Goal: Transaction & Acquisition: Purchase product/service

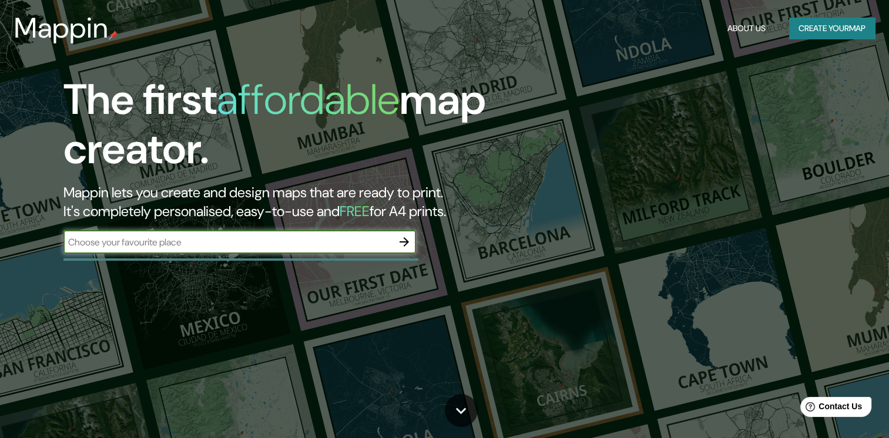
click at [247, 237] on input "text" at bounding box center [227, 243] width 329 height 14
type input "cinco"
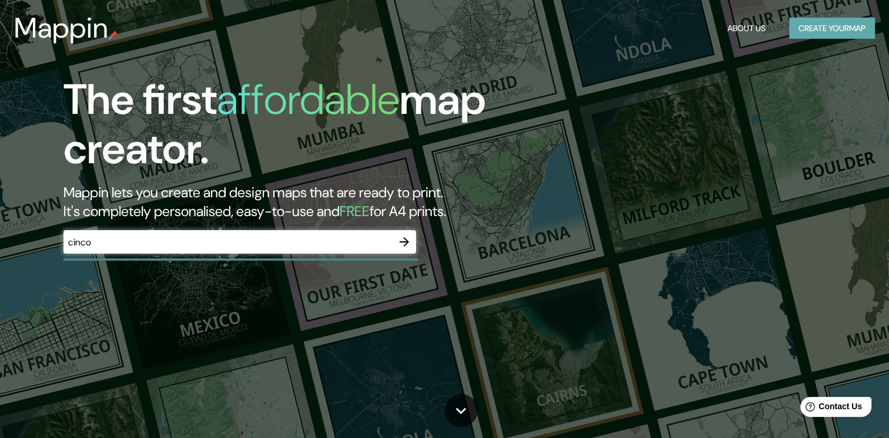
click at [796, 29] on button "Create your map" at bounding box center [832, 29] width 86 height 22
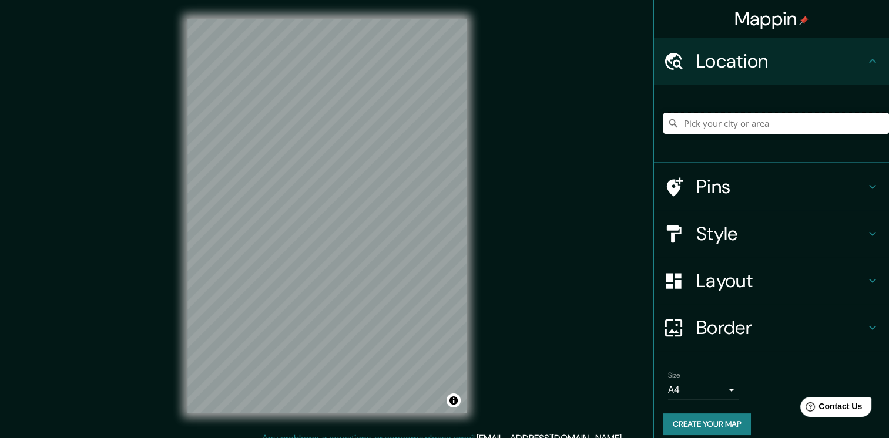
click at [726, 126] on input "Pick your city or area" at bounding box center [777, 123] width 226 height 21
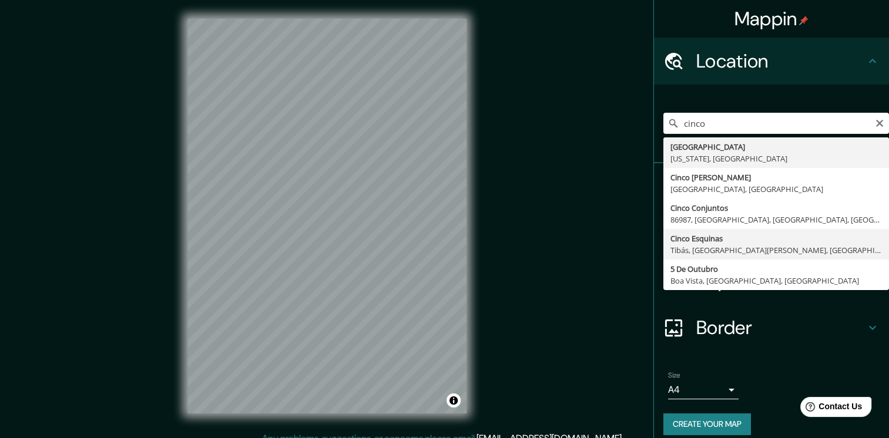
type input "Cinco Esquinas, [GEOGRAPHIC_DATA], [GEOGRAPHIC_DATA][PERSON_NAME], [PERSON_NAME…"
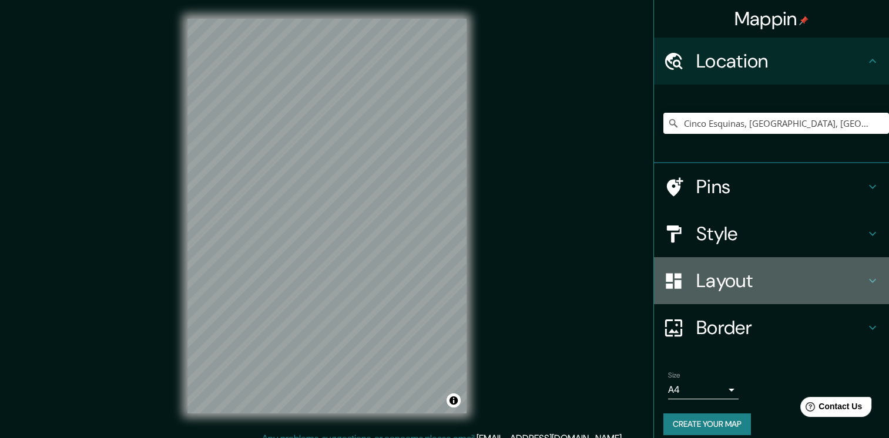
click at [709, 286] on h4 "Layout" at bounding box center [781, 281] width 169 height 24
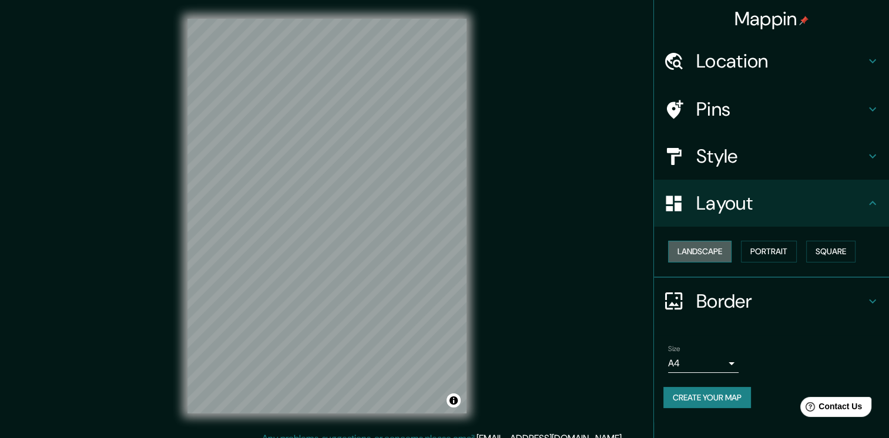
click at [707, 260] on button "Landscape" at bounding box center [699, 252] width 63 height 22
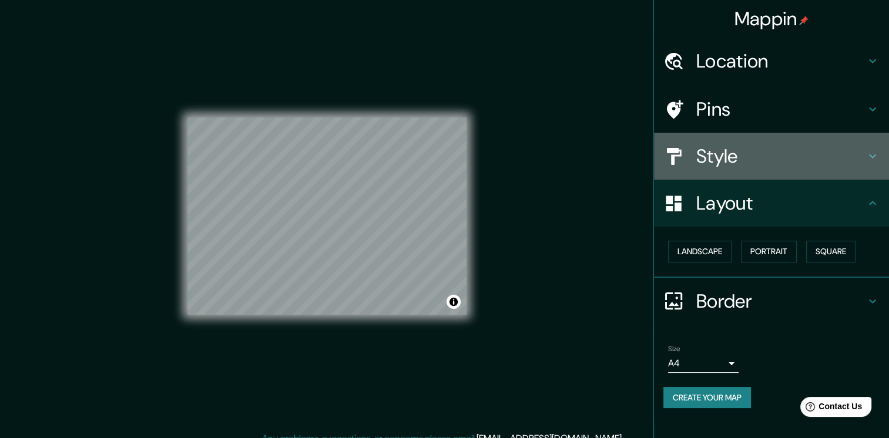
click at [811, 169] on div "Style" at bounding box center [771, 156] width 235 height 47
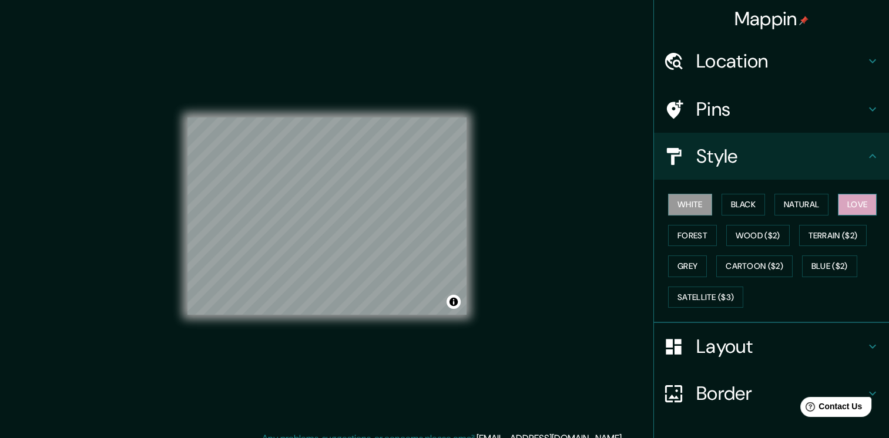
click at [843, 200] on button "Love" at bounding box center [857, 205] width 39 height 22
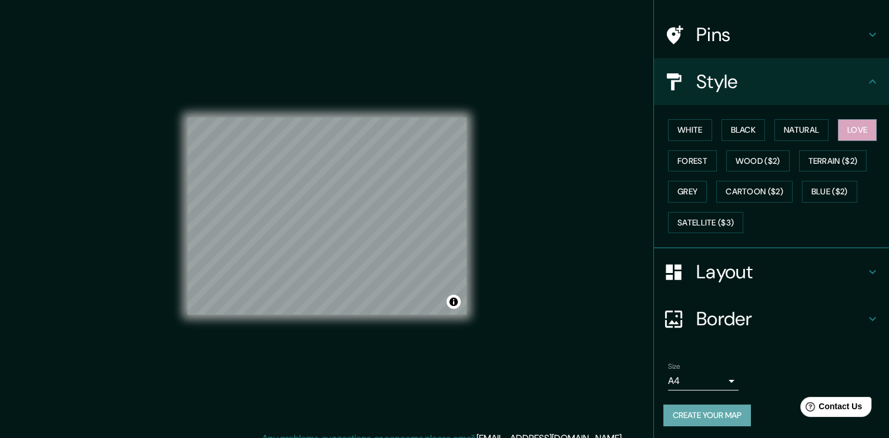
click at [694, 410] on button "Create your map" at bounding box center [708, 416] width 88 height 22
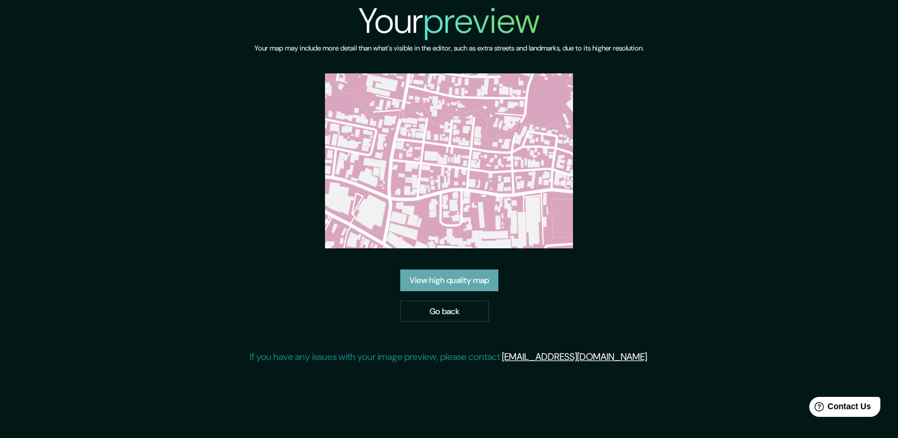
click at [470, 270] on link "View high quality map" at bounding box center [449, 281] width 98 height 22
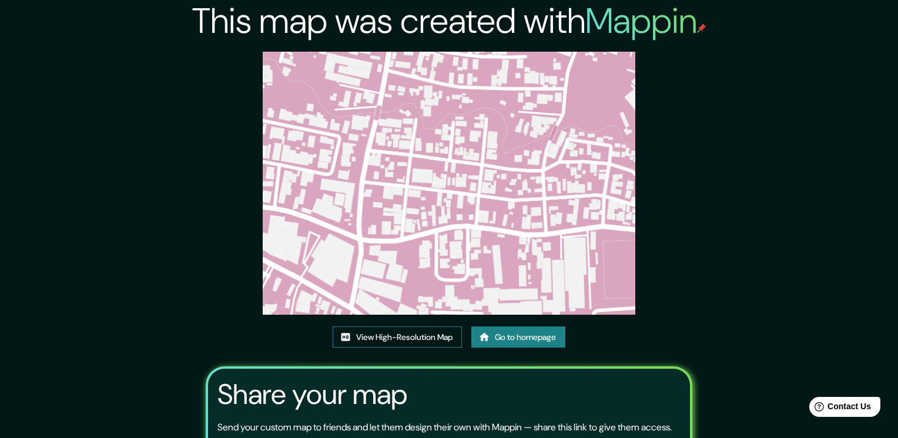
click at [391, 327] on link "View High-Resolution Map" at bounding box center [397, 338] width 129 height 22
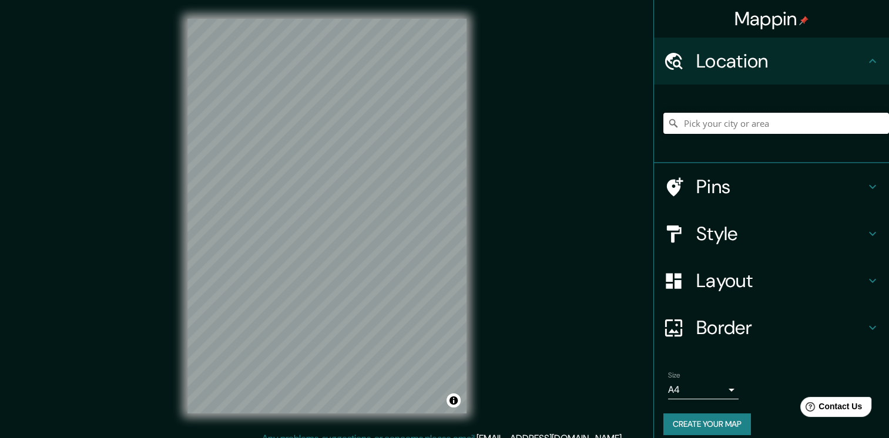
click at [776, 129] on input "Pick your city or area" at bounding box center [777, 123] width 226 height 21
drag, startPoint x: 868, startPoint y: 129, endPoint x: 726, endPoint y: 138, distance: 141.9
click at [726, 138] on div at bounding box center [777, 123] width 226 height 59
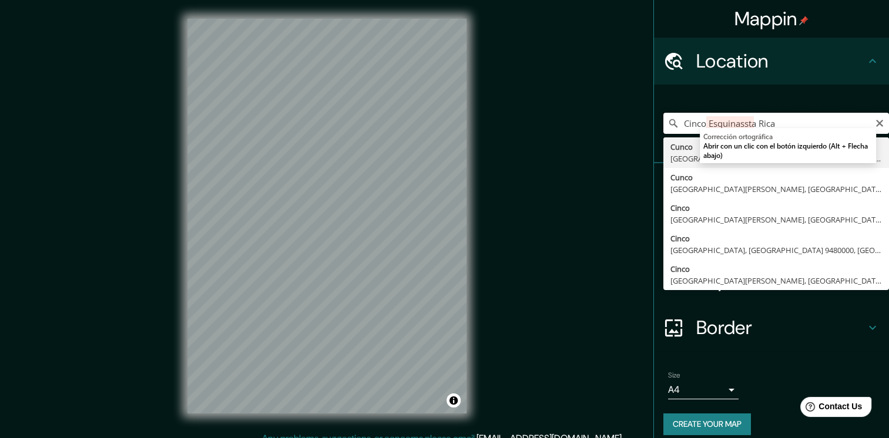
drag, startPoint x: 784, startPoint y: 122, endPoint x: 738, endPoint y: 128, distance: 46.2
click at [738, 128] on html "Mappin Location Cinco Esquinassta Rica Cunco Puente Alto, Región Metropolitana …" at bounding box center [444, 219] width 889 height 438
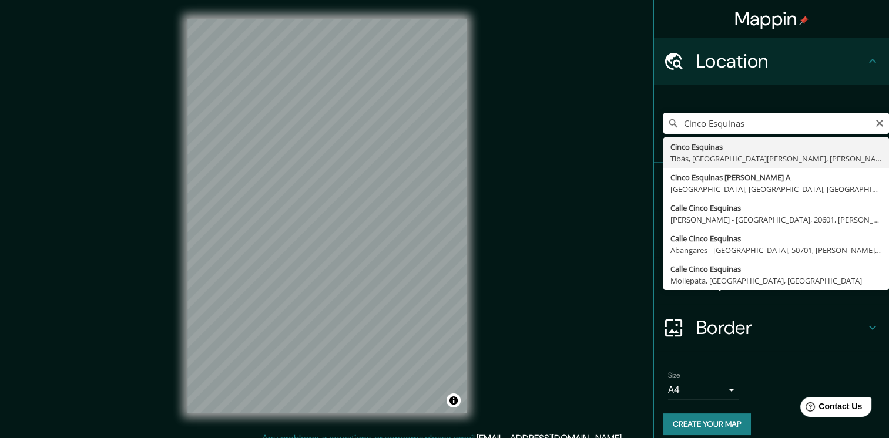
type input "Cinco Esquinas, [GEOGRAPHIC_DATA], [GEOGRAPHIC_DATA][PERSON_NAME], [PERSON_NAME…"
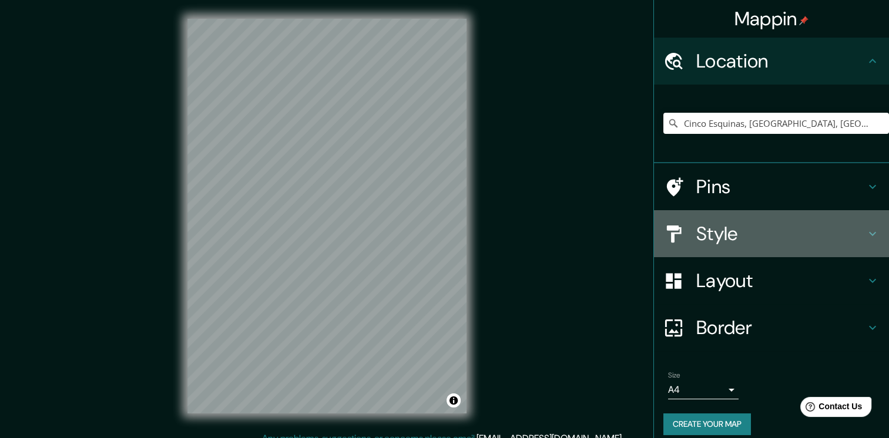
click at [701, 226] on h4 "Style" at bounding box center [781, 234] width 169 height 24
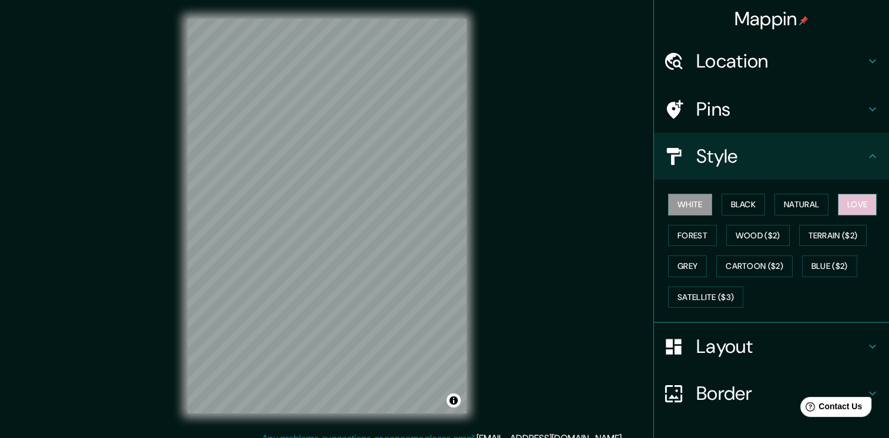
click at [851, 203] on button "Love" at bounding box center [857, 205] width 39 height 22
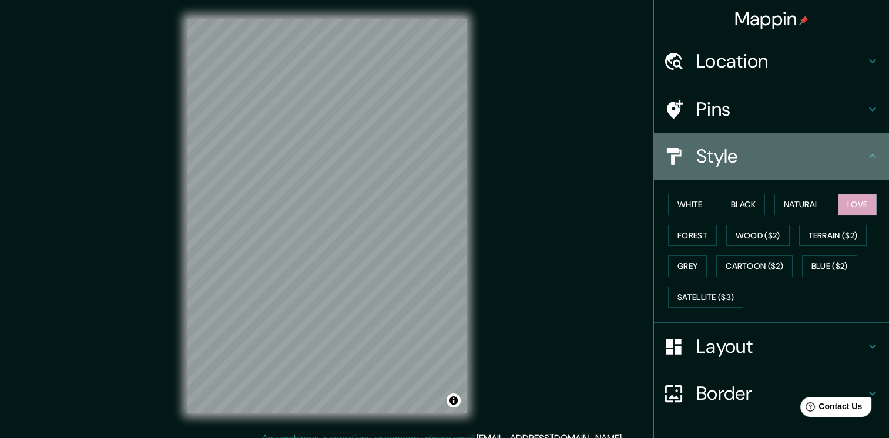
click at [742, 155] on h4 "Style" at bounding box center [781, 157] width 169 height 24
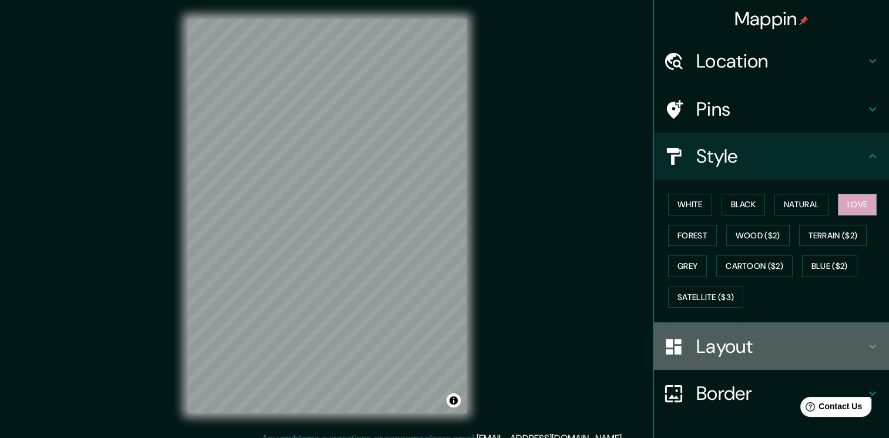
click at [721, 359] on div "Layout" at bounding box center [771, 346] width 235 height 47
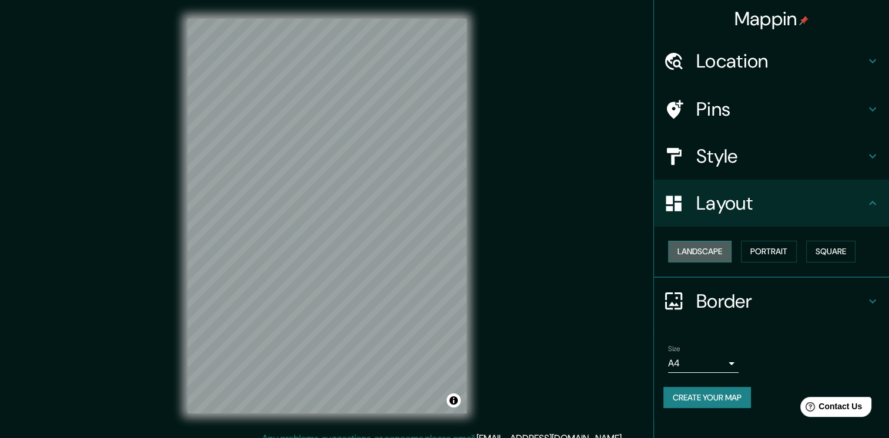
click at [702, 253] on button "Landscape" at bounding box center [699, 252] width 63 height 22
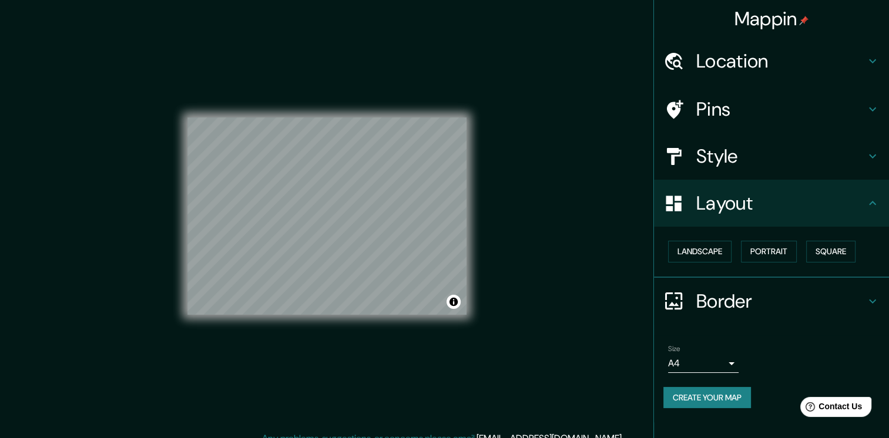
drag, startPoint x: 725, startPoint y: 399, endPoint x: 717, endPoint y: 411, distance: 14.8
click at [717, 411] on div "Size A4 single Create your map" at bounding box center [772, 379] width 216 height 78
click at [719, 393] on button "Create your map" at bounding box center [708, 398] width 88 height 22
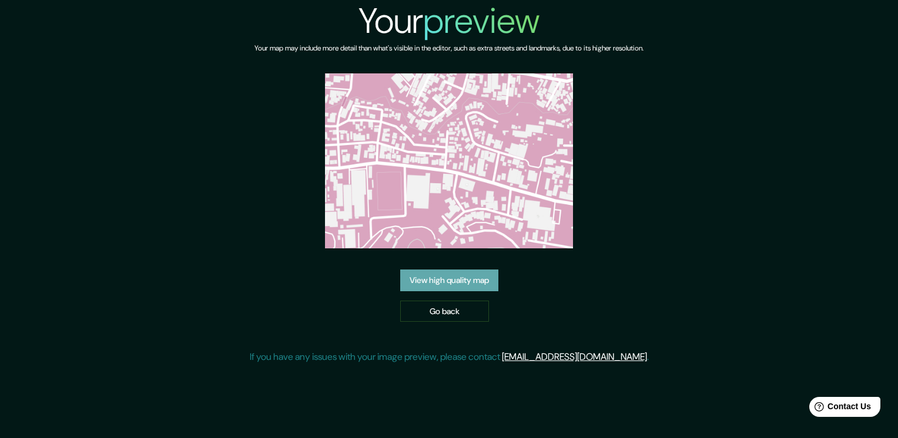
click at [440, 283] on link "View high quality map" at bounding box center [449, 281] width 98 height 22
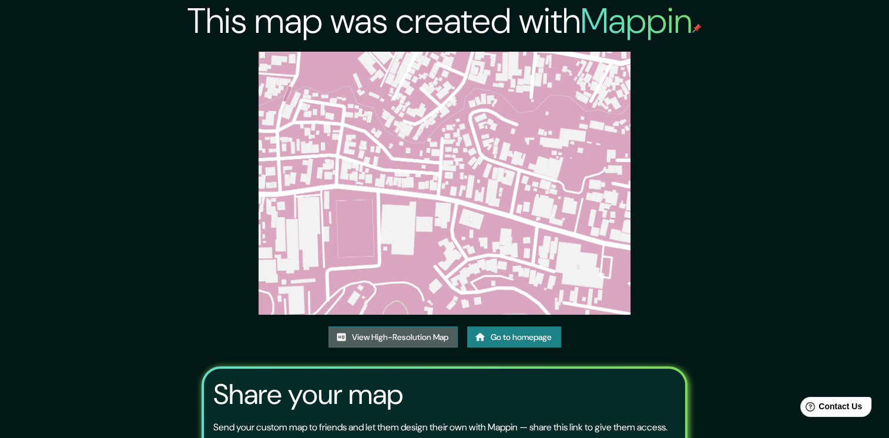
click at [391, 333] on link "View High-Resolution Map" at bounding box center [393, 338] width 129 height 22
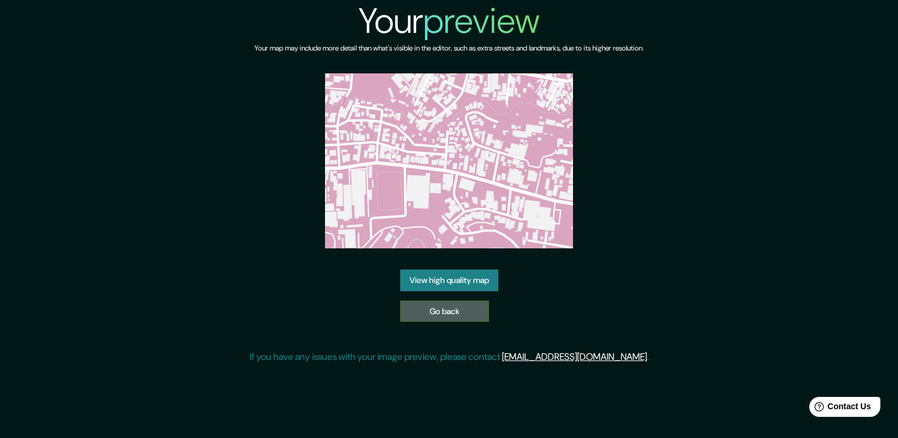
click at [456, 316] on link "Go back" at bounding box center [444, 312] width 89 height 22
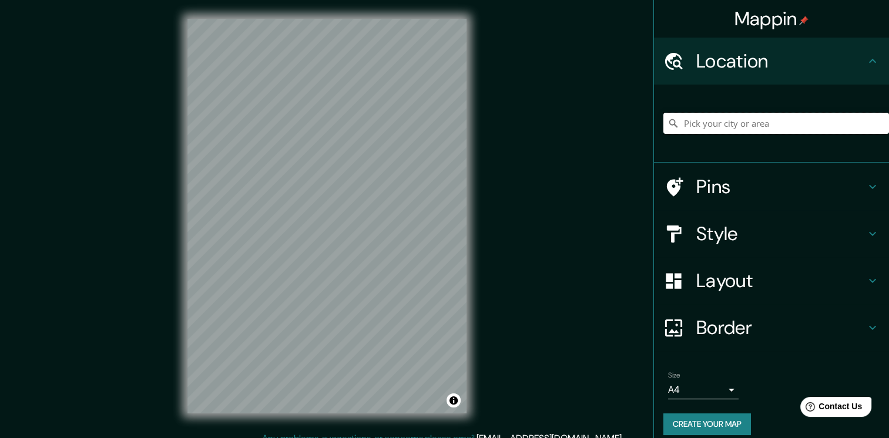
click at [738, 126] on input "Pick your city or area" at bounding box center [777, 123] width 226 height 21
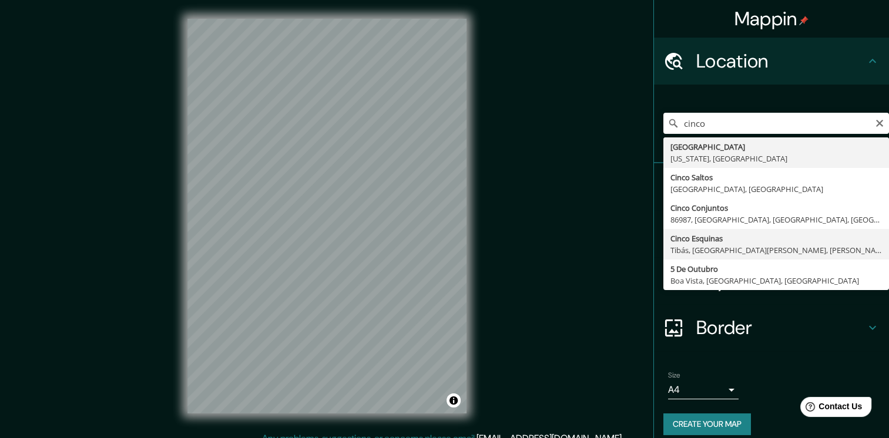
type input "Cinco Esquinas, [GEOGRAPHIC_DATA], [GEOGRAPHIC_DATA][PERSON_NAME], [PERSON_NAME…"
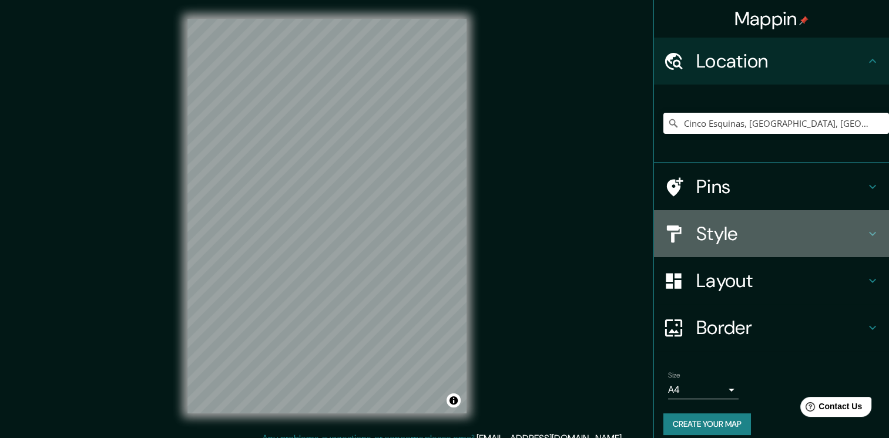
click at [751, 222] on h4 "Style" at bounding box center [781, 234] width 169 height 24
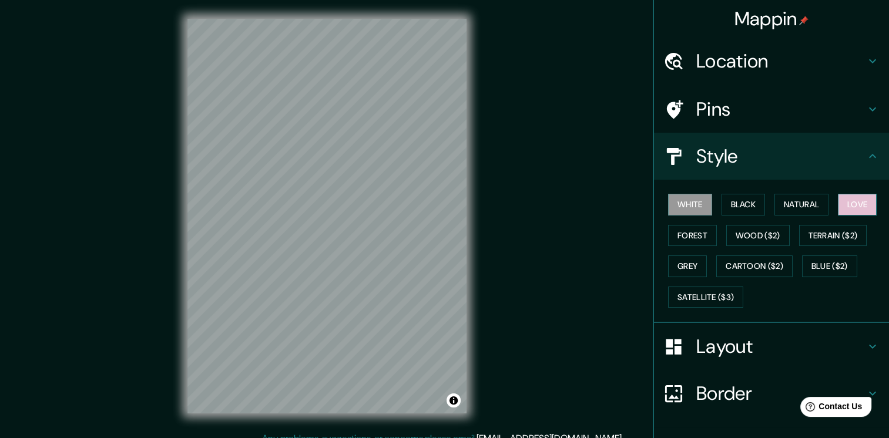
click at [862, 206] on button "Love" at bounding box center [857, 205] width 39 height 22
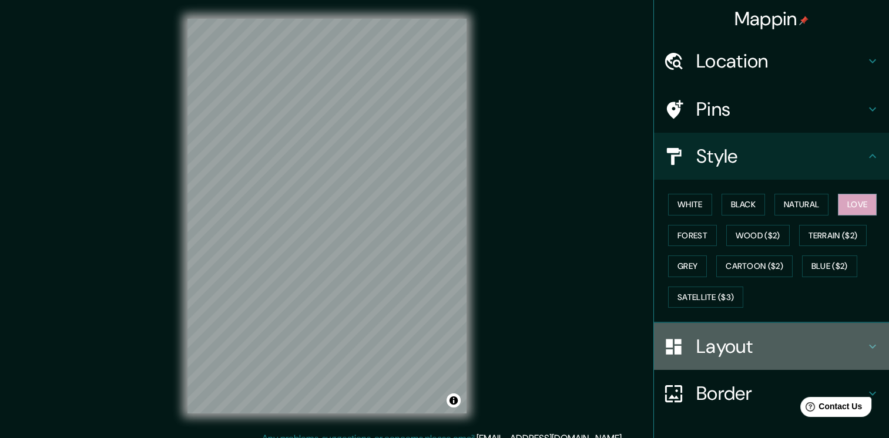
click at [759, 347] on h4 "Layout" at bounding box center [781, 347] width 169 height 24
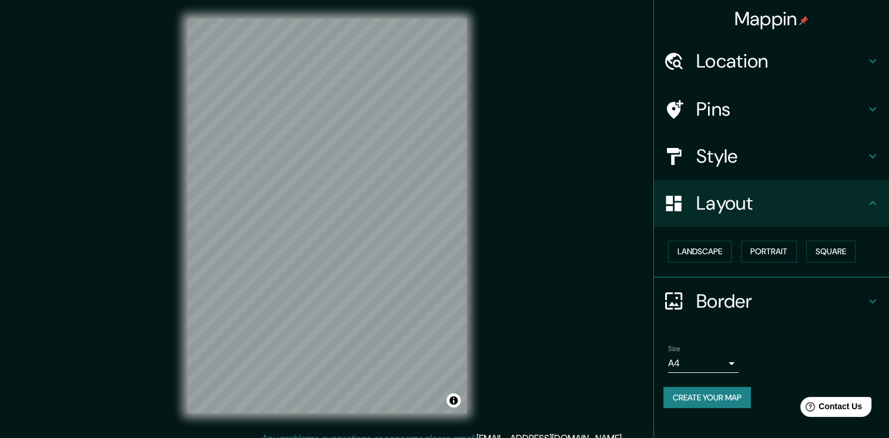
click at [478, 210] on div "© Mapbox © OpenStreetMap Improve this map" at bounding box center [327, 216] width 317 height 432
click at [734, 401] on button "Create your map" at bounding box center [708, 398] width 88 height 22
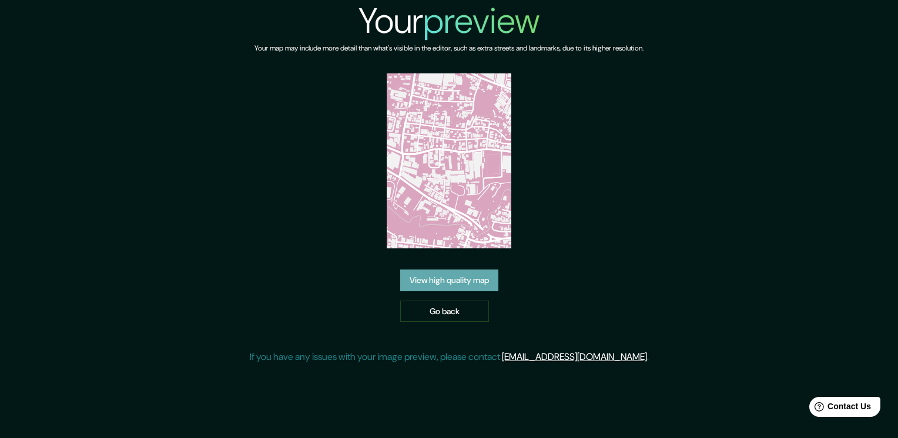
click at [430, 286] on link "View high quality map" at bounding box center [449, 281] width 98 height 22
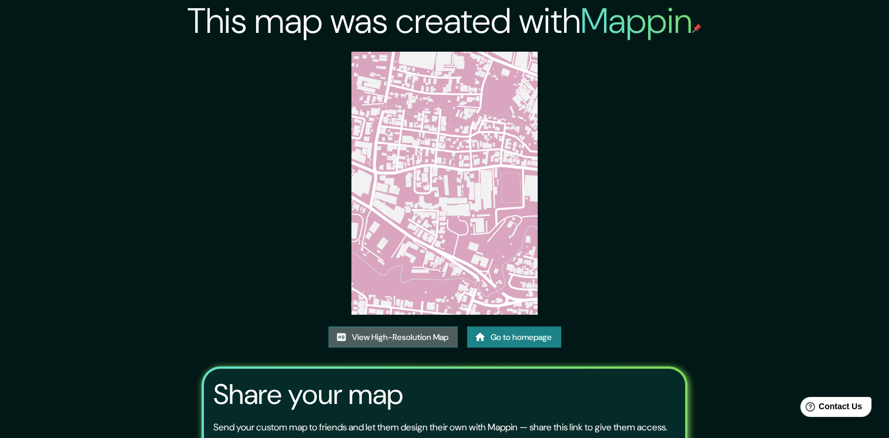
click at [407, 336] on link "View High-Resolution Map" at bounding box center [393, 338] width 129 height 22
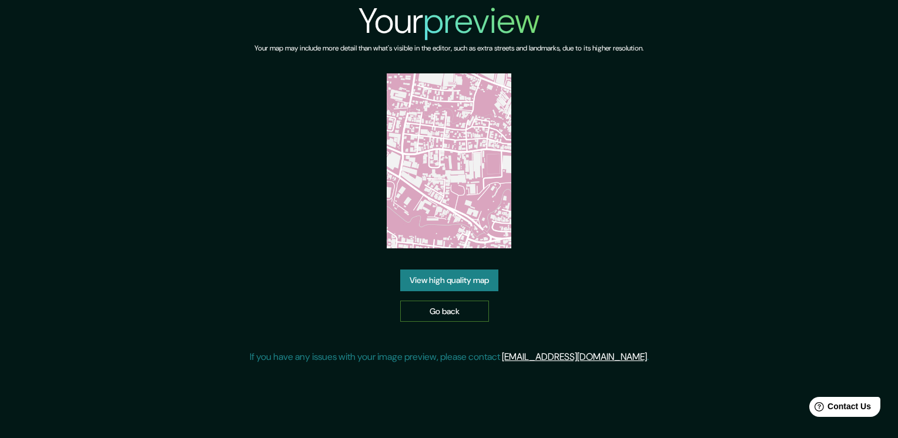
click at [441, 315] on link "Go back" at bounding box center [444, 312] width 89 height 22
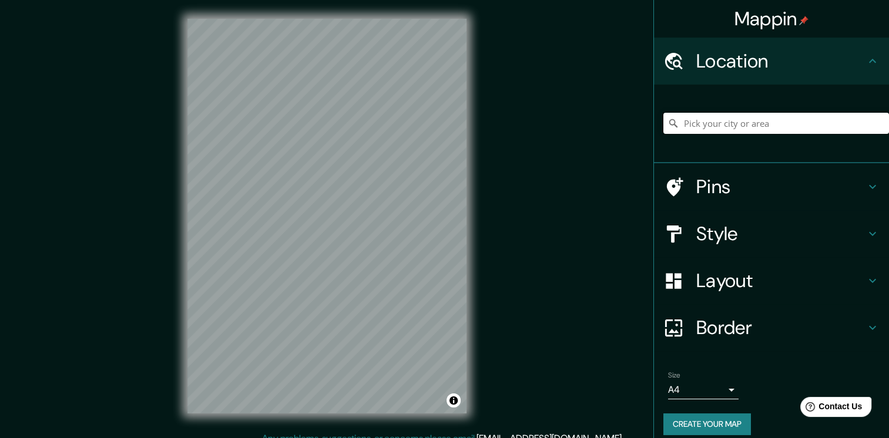
click at [749, 125] on input "Pick your city or area" at bounding box center [777, 123] width 226 height 21
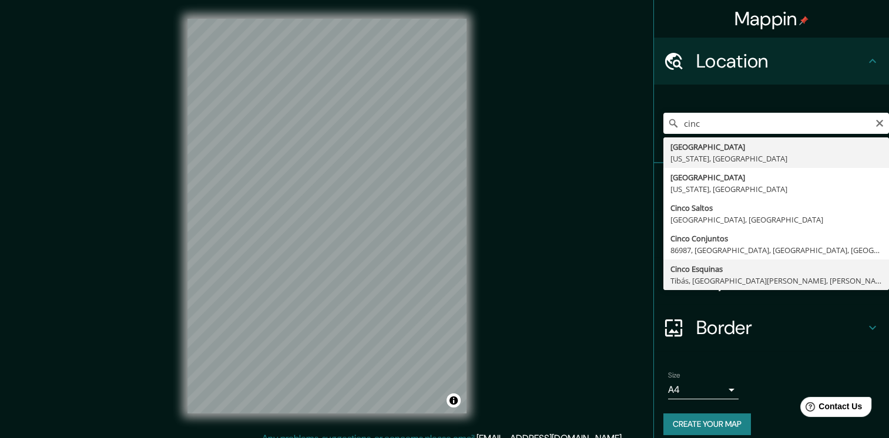
type input "Cinco Esquinas, [GEOGRAPHIC_DATA], [GEOGRAPHIC_DATA][PERSON_NAME], [PERSON_NAME…"
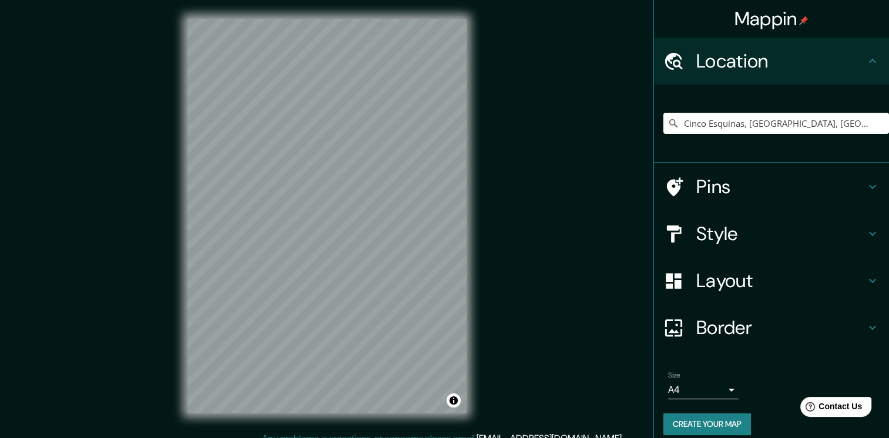
click at [773, 238] on h4 "Style" at bounding box center [781, 234] width 169 height 24
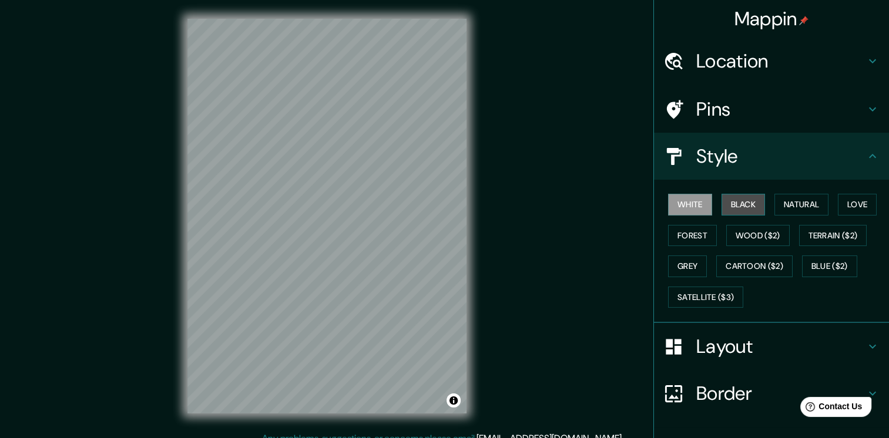
click at [742, 200] on button "Black" at bounding box center [744, 205] width 44 height 22
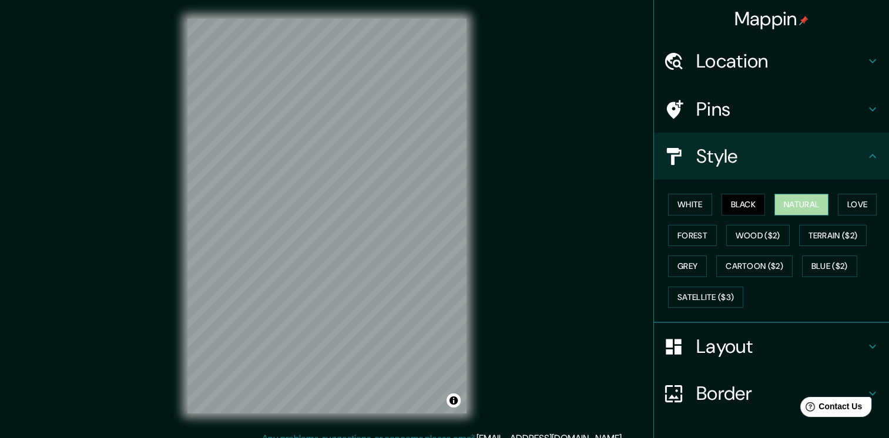
click at [801, 203] on button "Natural" at bounding box center [802, 205] width 54 height 22
click at [869, 199] on button "Love" at bounding box center [857, 205] width 39 height 22
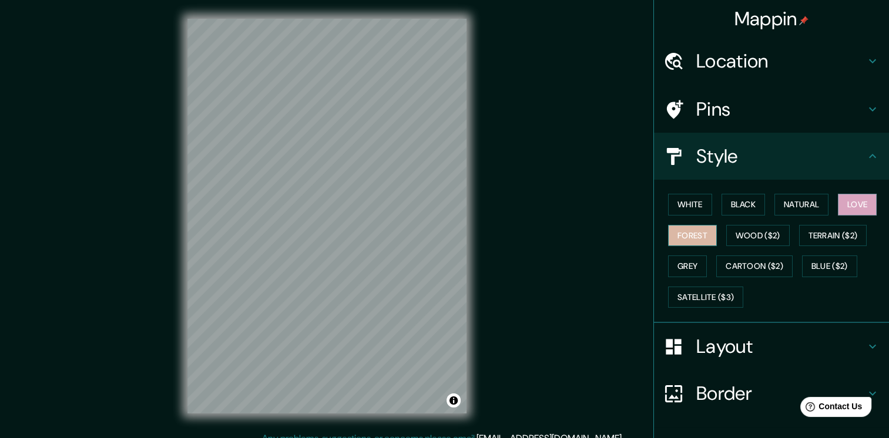
click at [689, 232] on button "Forest" at bounding box center [692, 236] width 49 height 22
click at [731, 239] on button "Wood ($2)" at bounding box center [757, 236] width 63 height 22
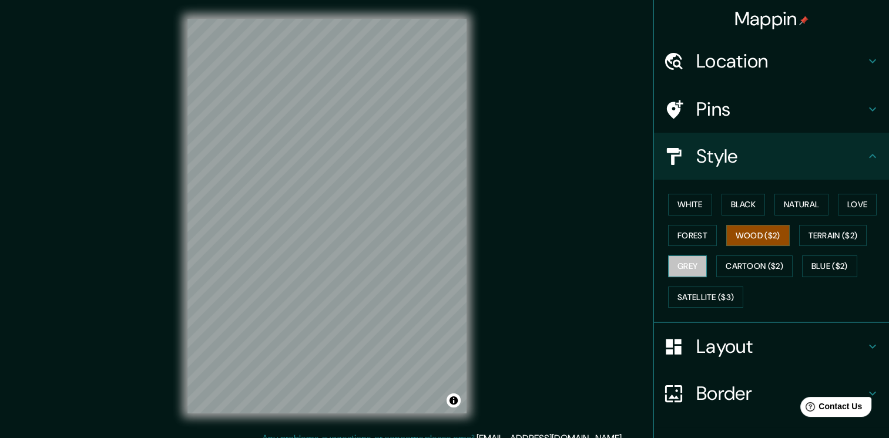
click at [690, 262] on button "Grey" at bounding box center [687, 267] width 39 height 22
click at [848, 201] on button "Love" at bounding box center [857, 205] width 39 height 22
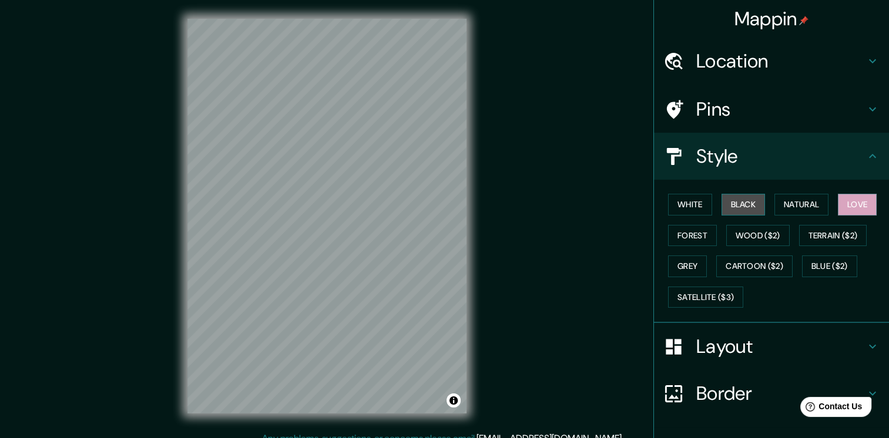
click at [740, 204] on button "Black" at bounding box center [744, 205] width 44 height 22
click at [856, 208] on button "Love" at bounding box center [857, 205] width 39 height 22
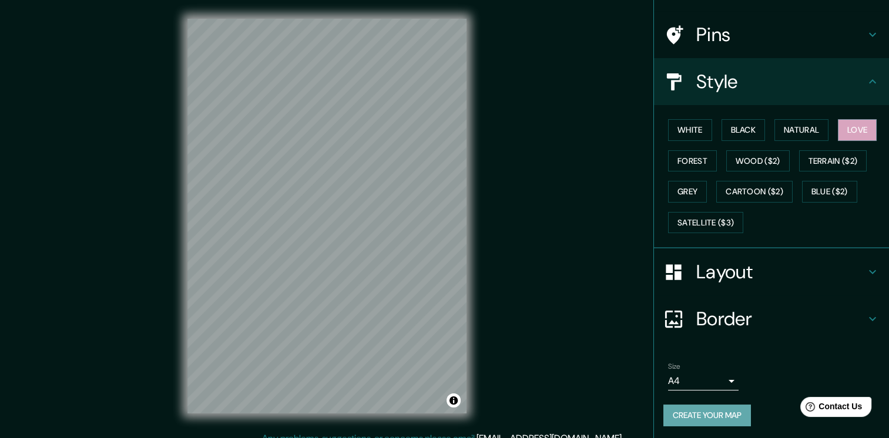
click at [708, 410] on button "Create your map" at bounding box center [708, 416] width 88 height 22
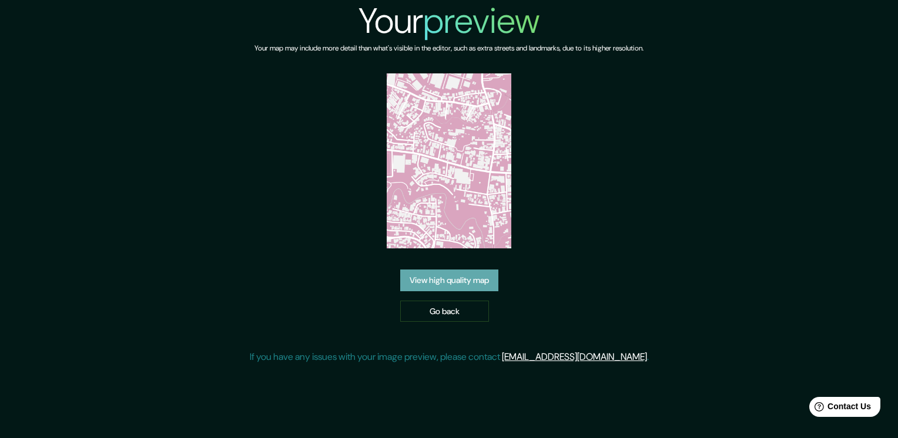
click at [461, 276] on link "View high quality map" at bounding box center [449, 281] width 98 height 22
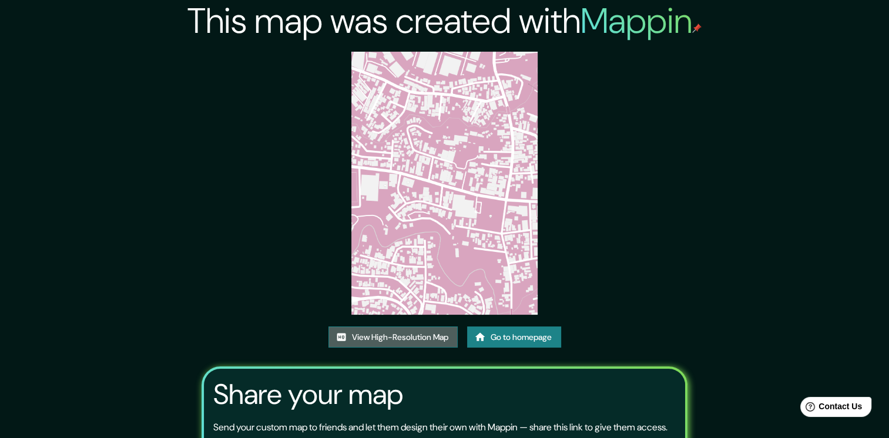
click at [428, 334] on link "View High-Resolution Map" at bounding box center [393, 338] width 129 height 22
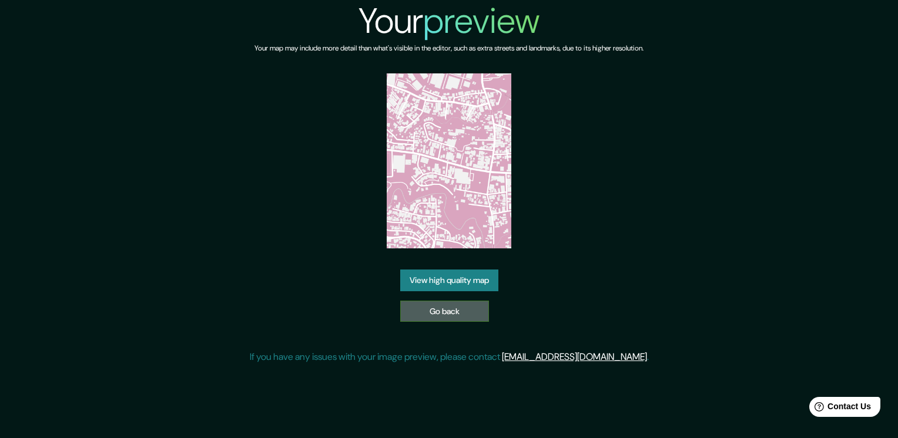
click at [466, 310] on link "Go back" at bounding box center [444, 312] width 89 height 22
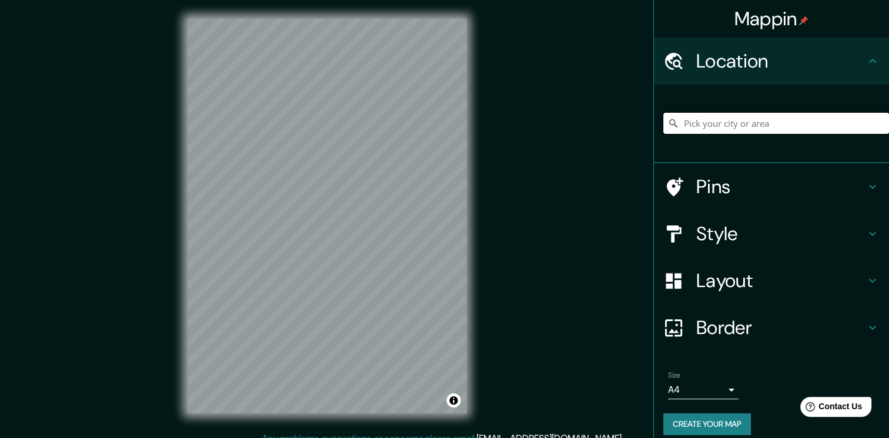
click at [734, 117] on input "Pick your city or area" at bounding box center [777, 123] width 226 height 21
click at [712, 124] on input "Pick your city or area" at bounding box center [777, 123] width 226 height 21
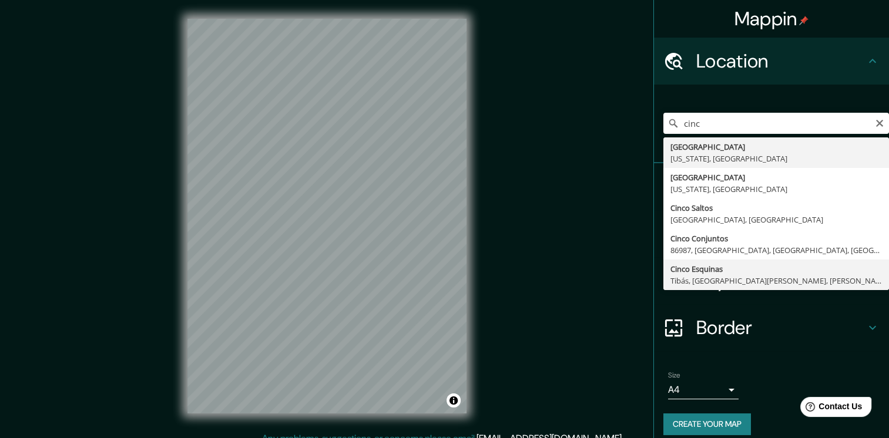
type input "Cinco Esquinas, Tibás, Provincia de San José, Costa Rica"
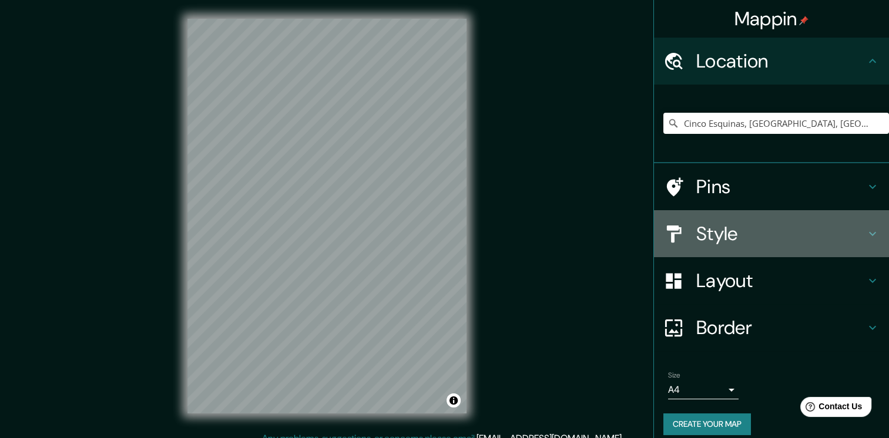
click at [720, 222] on h4 "Style" at bounding box center [781, 234] width 169 height 24
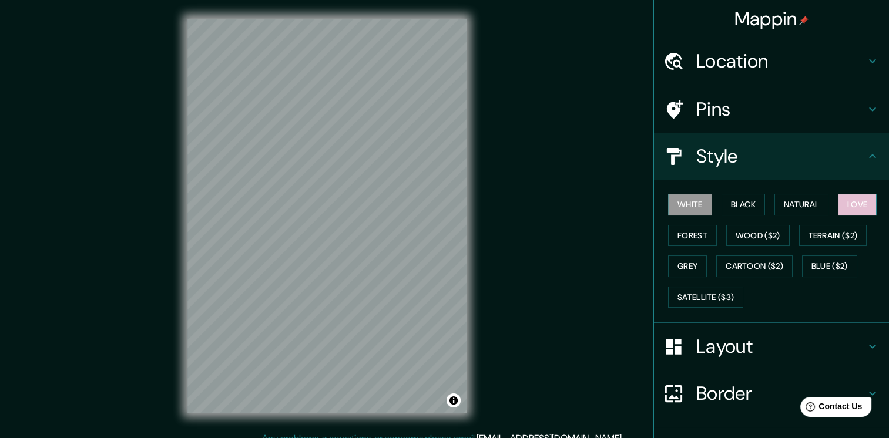
click at [858, 201] on button "Love" at bounding box center [857, 205] width 39 height 22
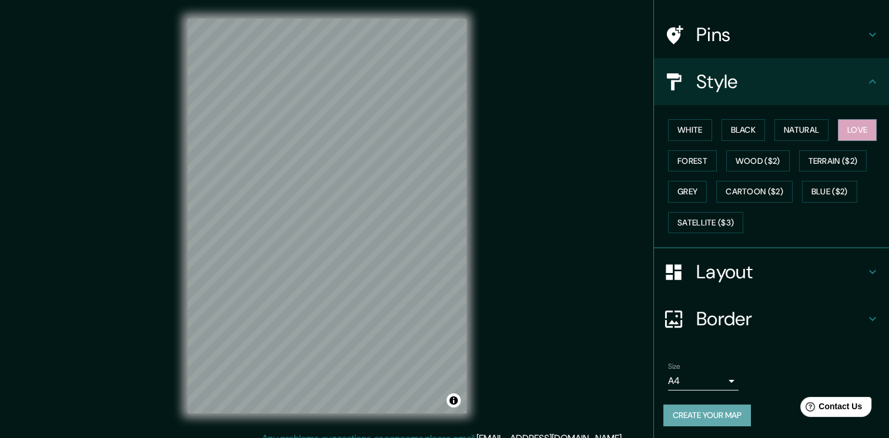
click at [704, 416] on button "Create your map" at bounding box center [708, 416] width 88 height 22
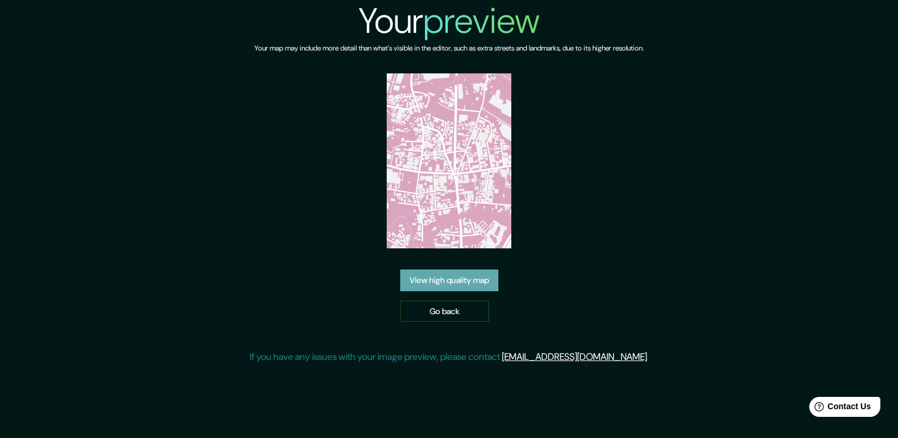
click at [463, 287] on link "View high quality map" at bounding box center [449, 281] width 98 height 22
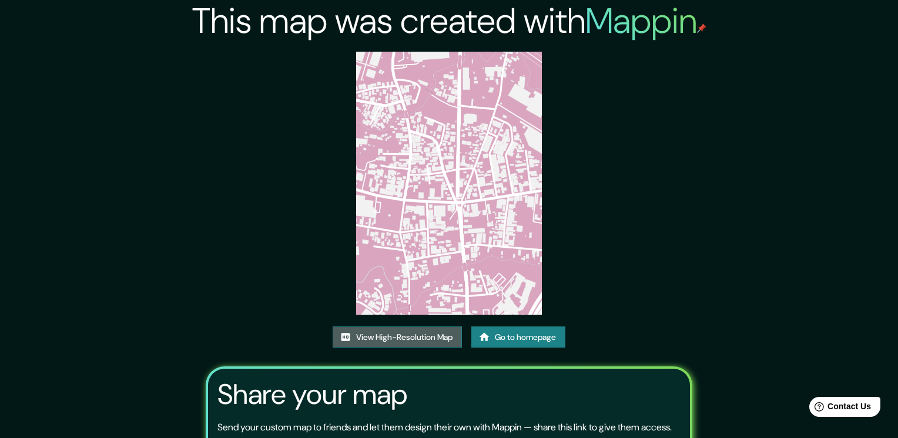
click at [430, 327] on link "View High-Resolution Map" at bounding box center [397, 338] width 129 height 22
